Goal: Task Accomplishment & Management: Manage account settings

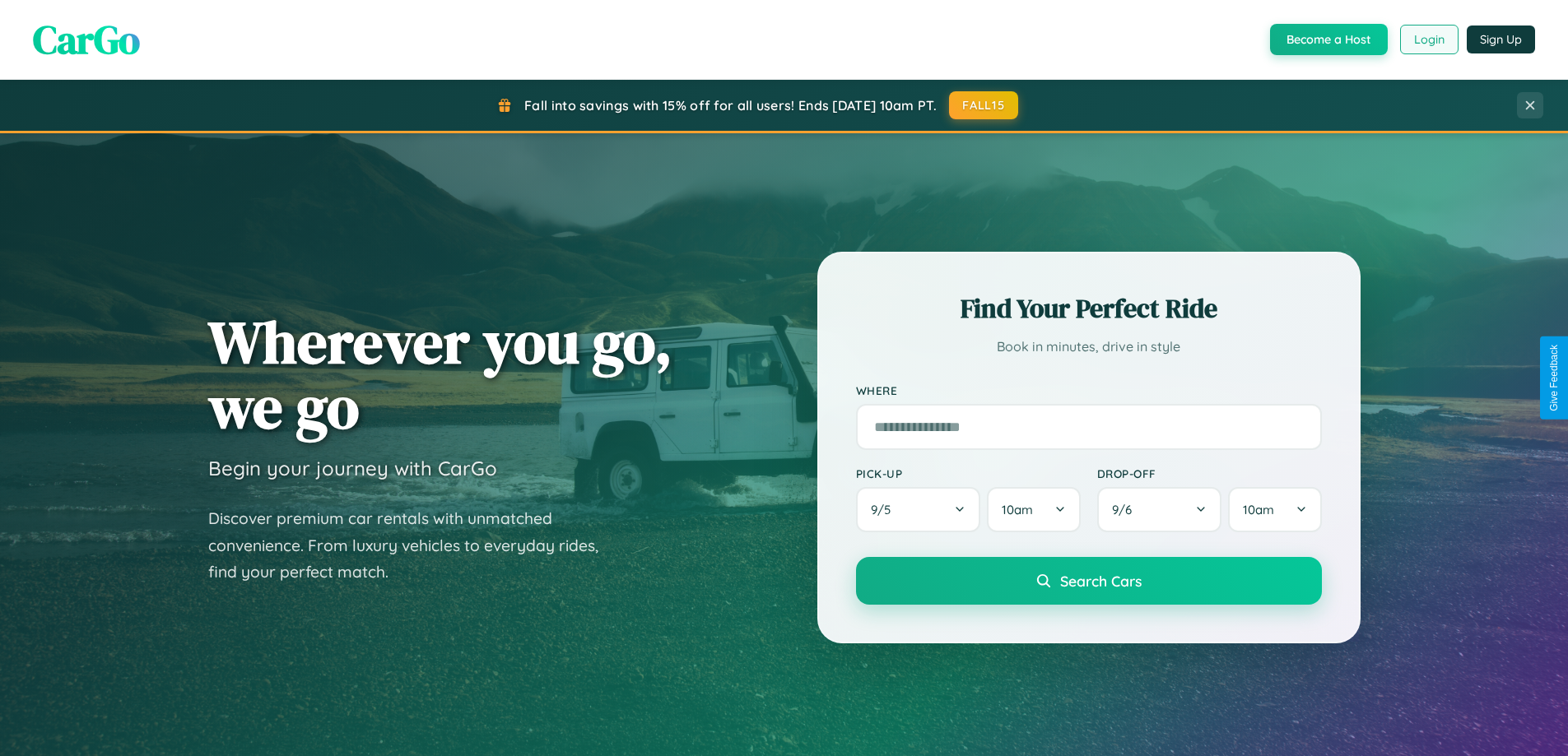
click at [1427, 40] on button "Login" at bounding box center [1429, 40] width 59 height 30
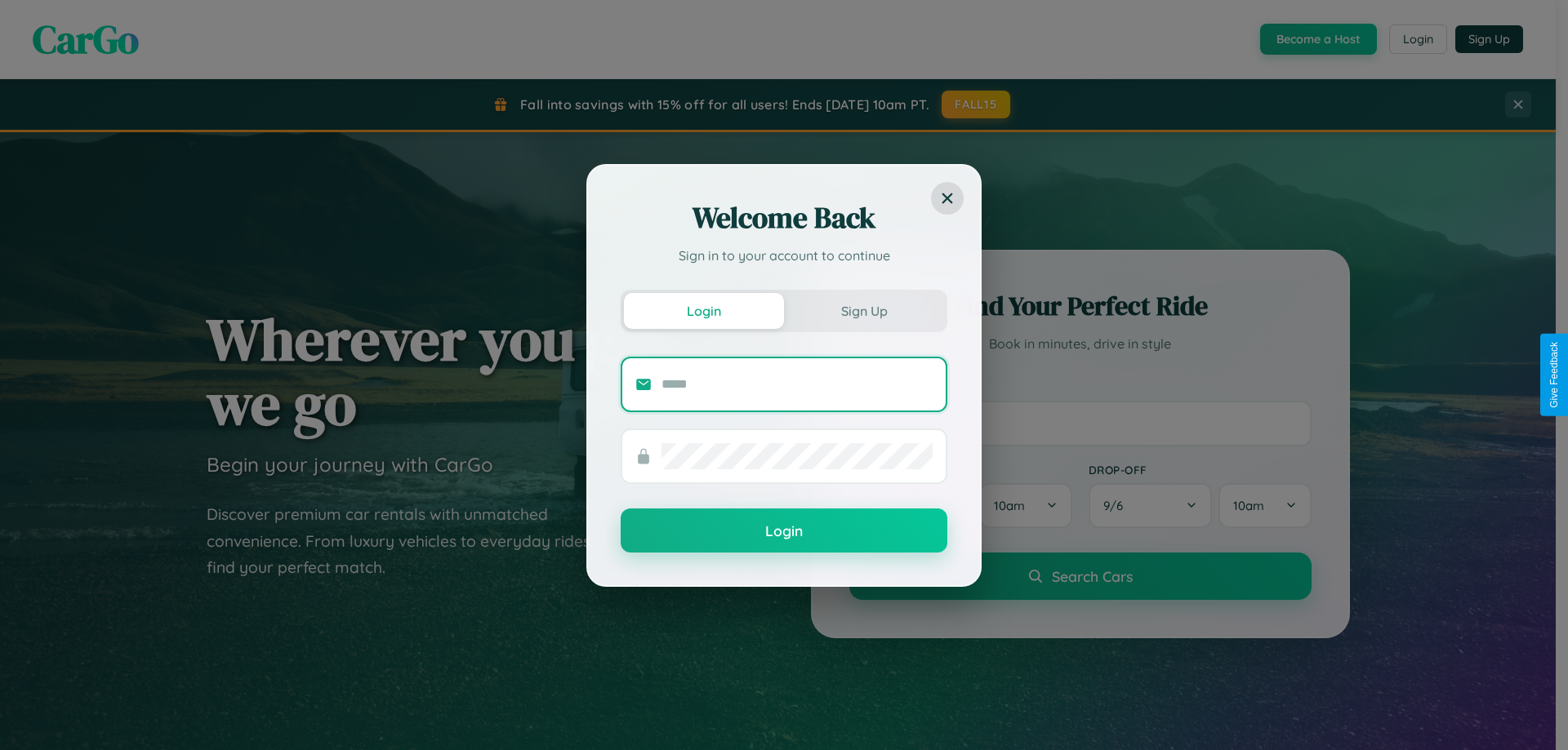
click at [797, 384] on input "text" at bounding box center [796, 384] width 271 height 26
type input "**********"
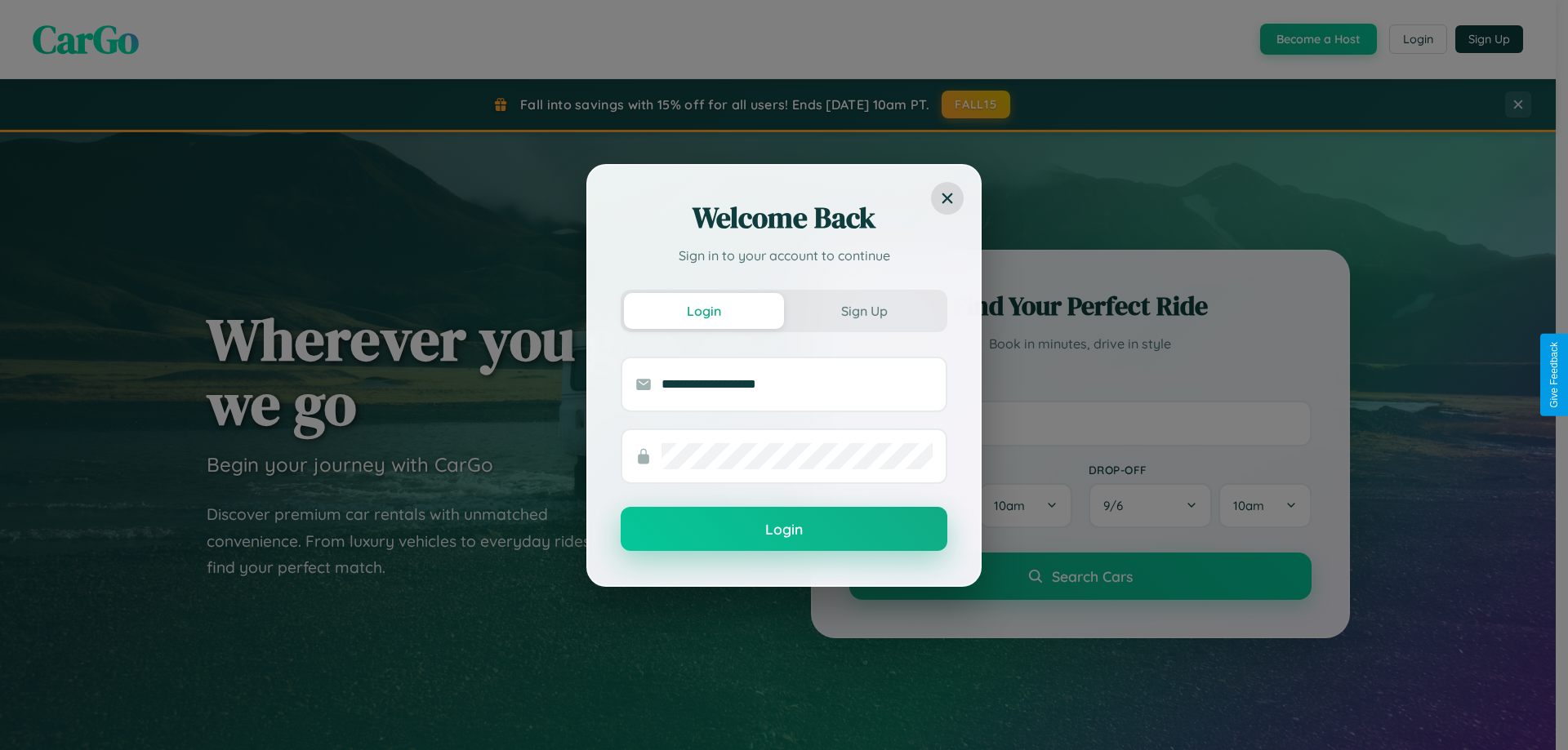
click at [784, 530] on button "Login" at bounding box center [784, 529] width 326 height 44
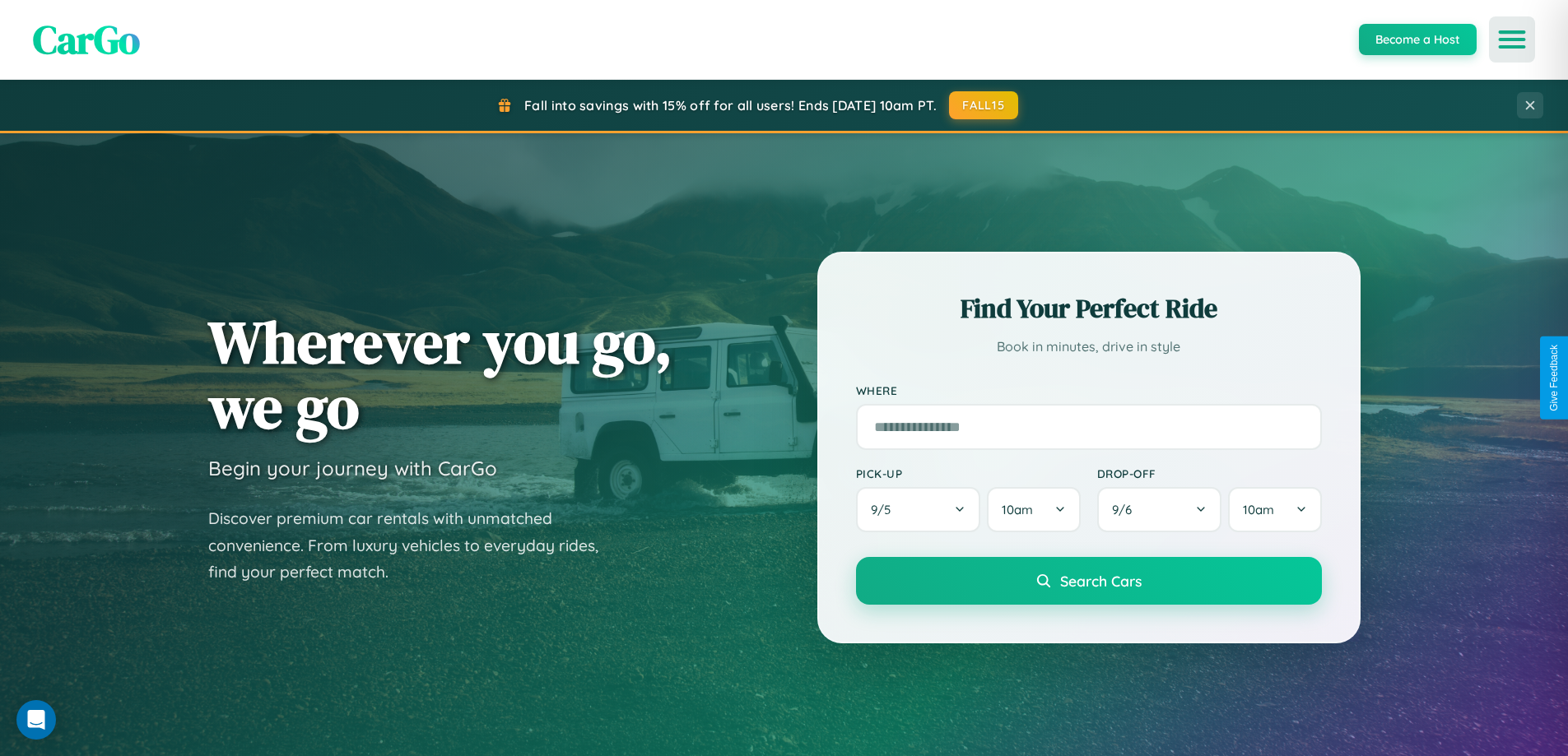
click at [1512, 40] on icon "Open menu" at bounding box center [1512, 40] width 24 height 15
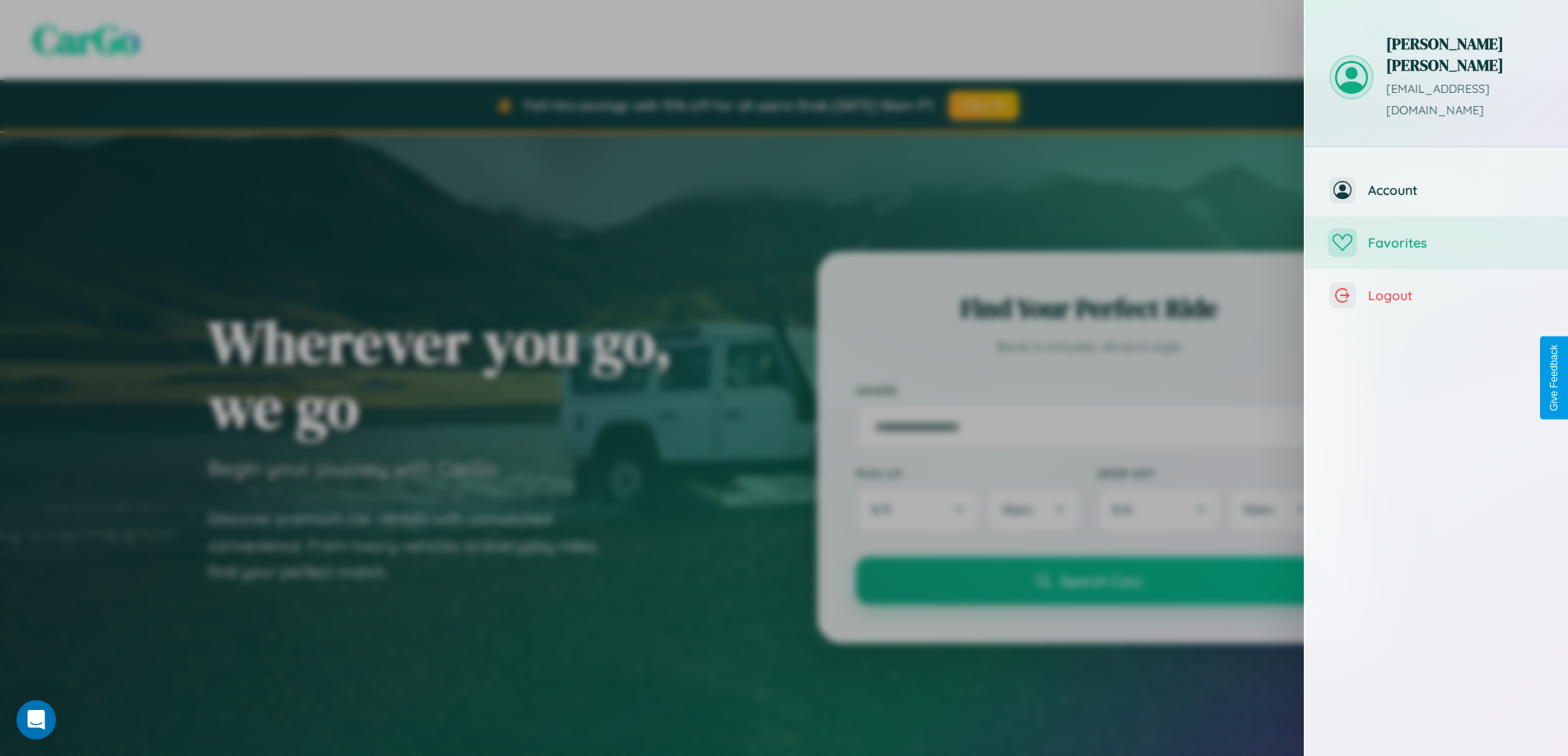
click at [1436, 235] on span "Favorites" at bounding box center [1456, 243] width 175 height 17
